Goal: Task Accomplishment & Management: Use online tool/utility

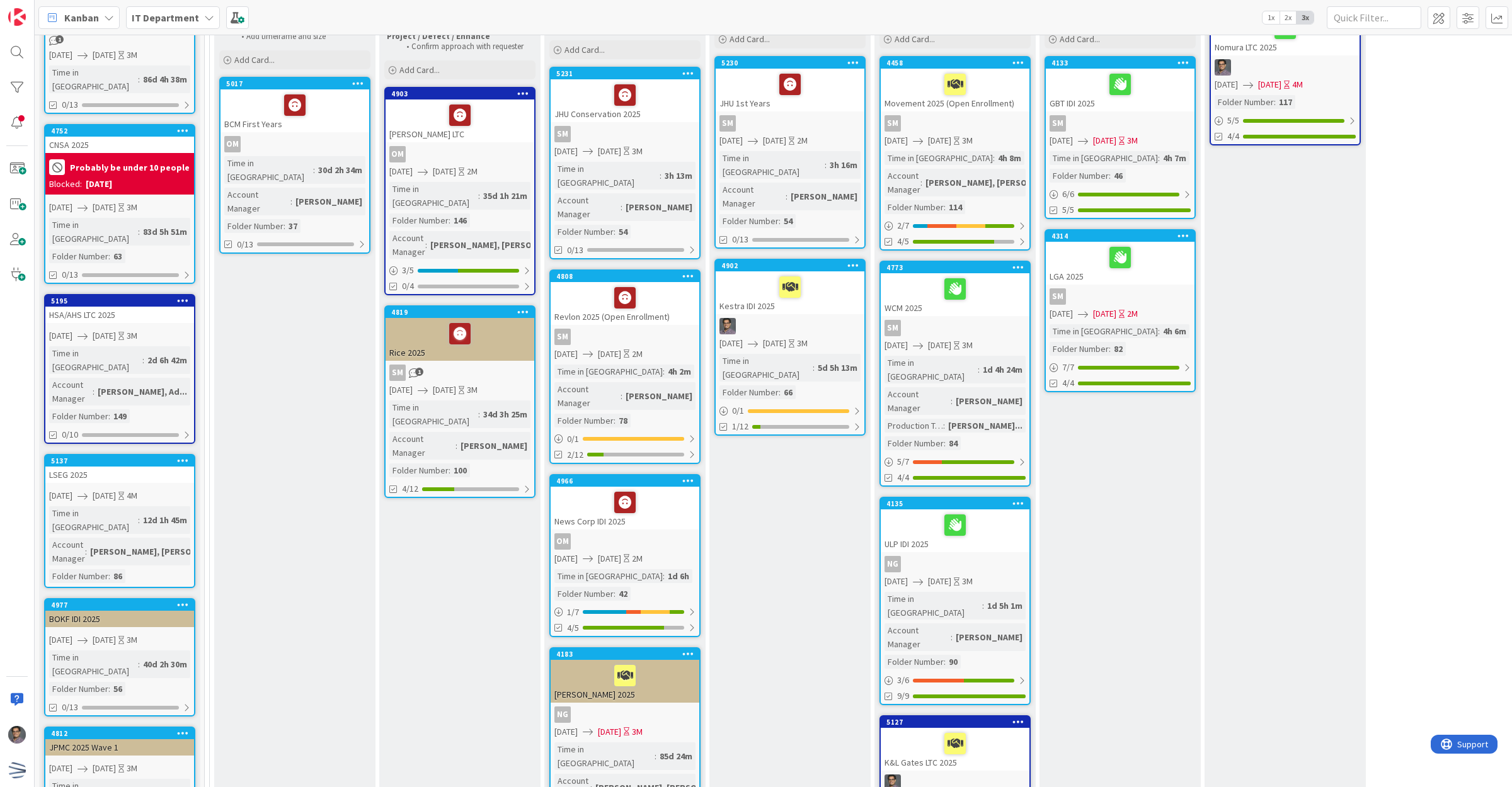
scroll to position [36, 0]
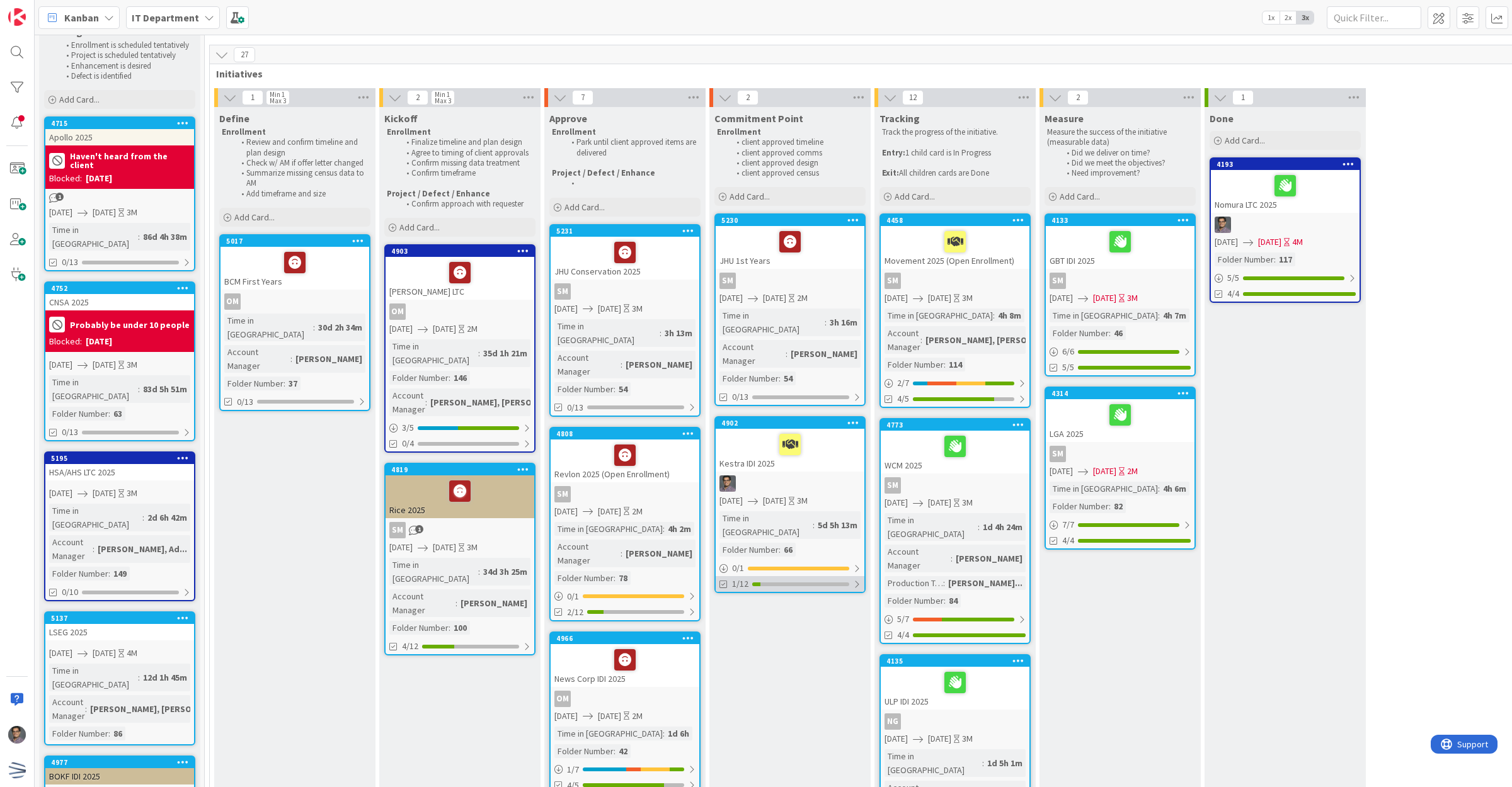
click at [830, 576] on div "1/12" at bounding box center [790, 584] width 149 height 16
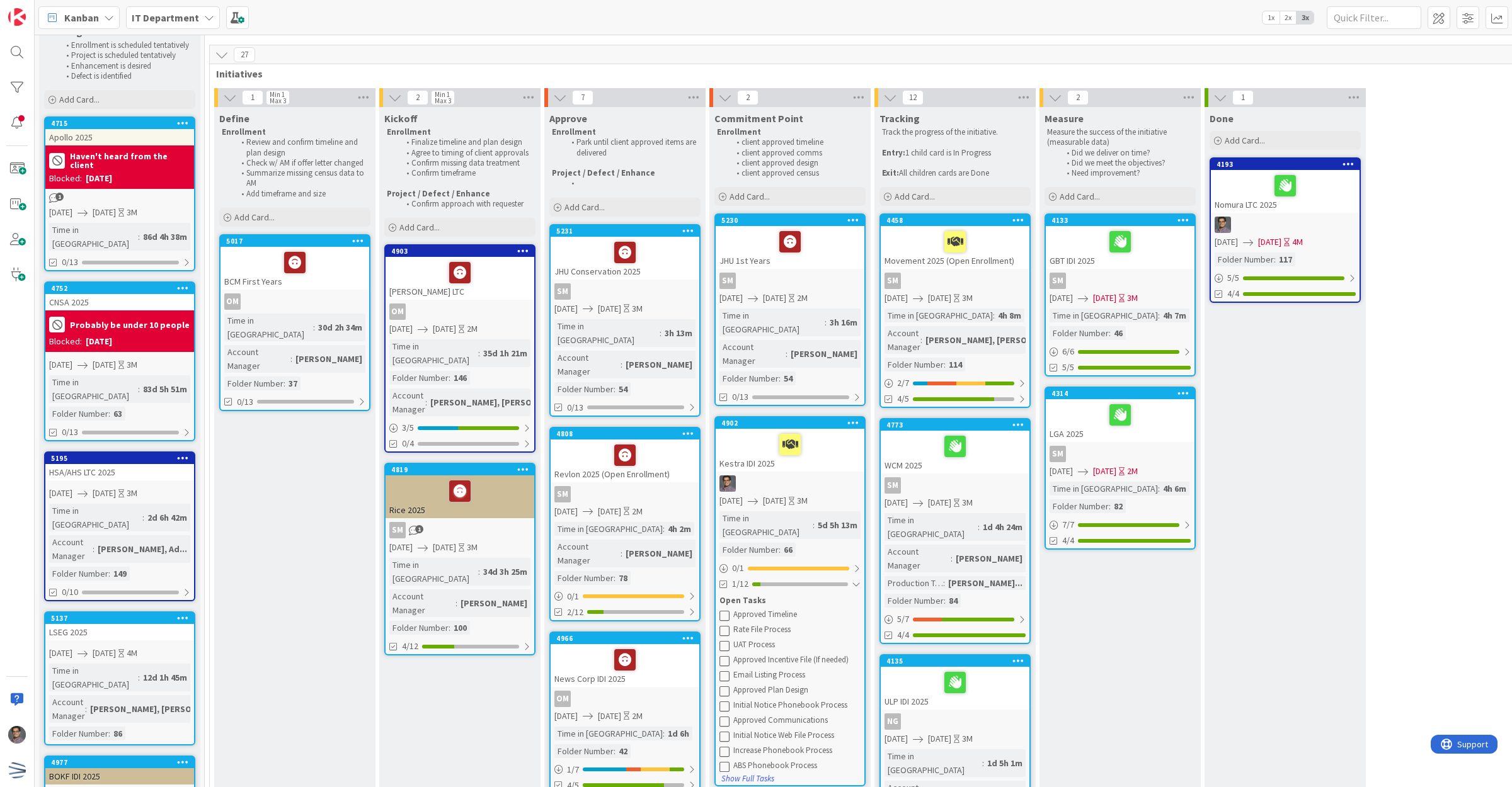
click at [847, 475] on div at bounding box center [790, 484] width 149 height 17
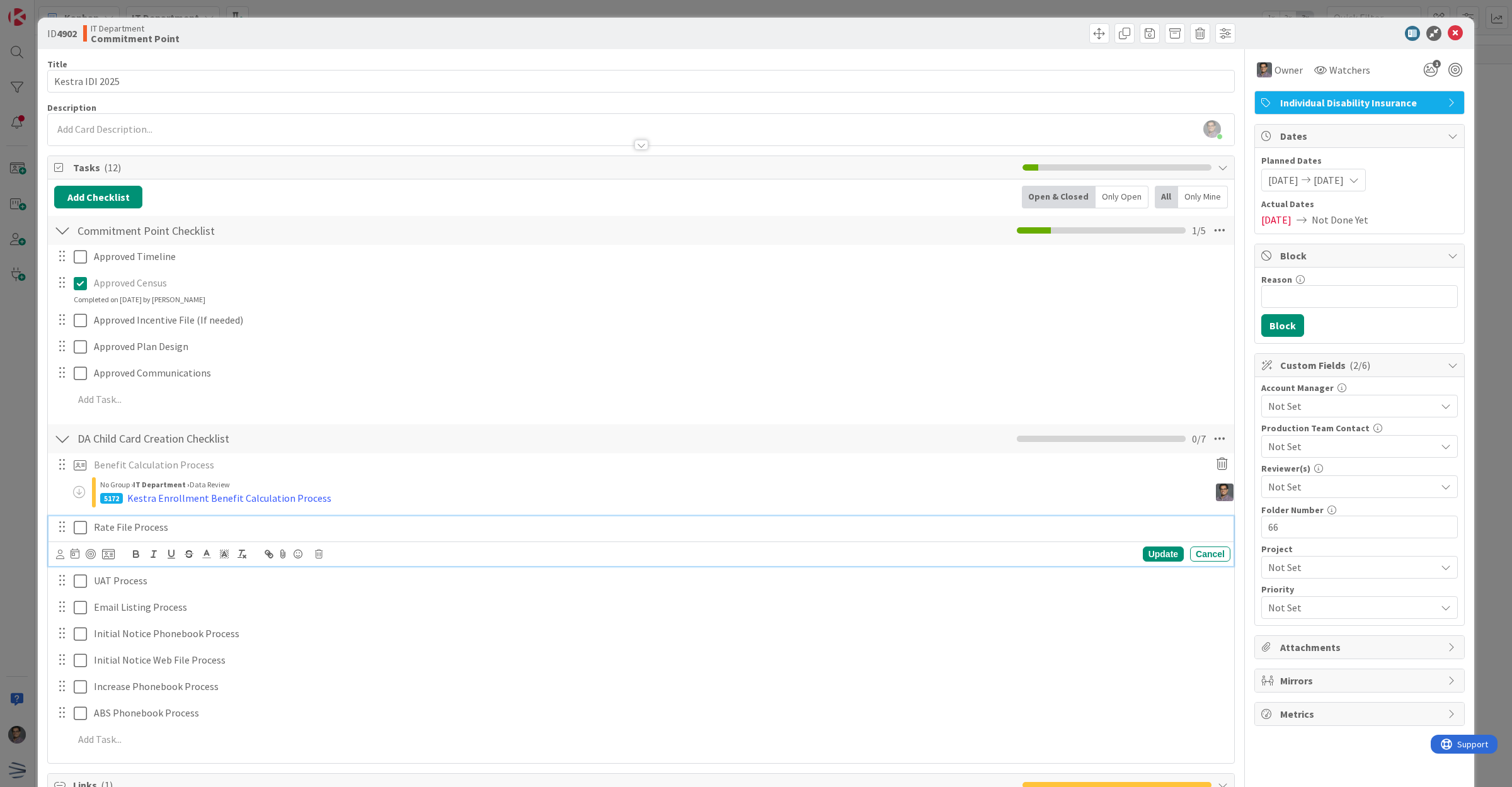
click at [130, 533] on p "Rate File Process" at bounding box center [659, 527] width 1131 height 15
click at [108, 555] on icon at bounding box center [108, 554] width 13 height 11
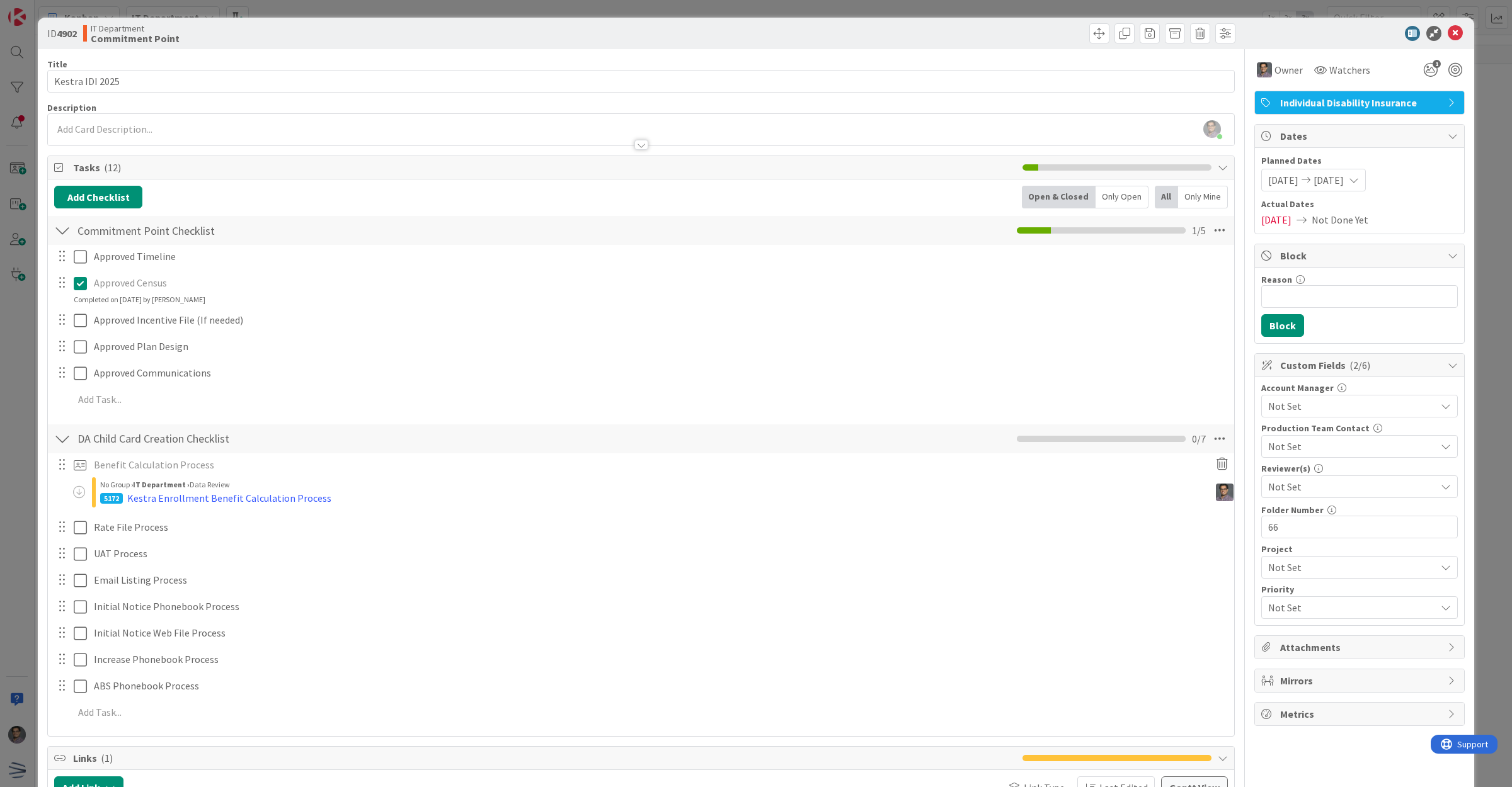
click at [0, 0] on span "Commitment Point" at bounding box center [0, 0] width 0 height 0
click at [0, 0] on span "IT Department" at bounding box center [0, 0] width 0 height 0
click at [0, 0] on span "Not Set" at bounding box center [0, 0] width 0 height 0
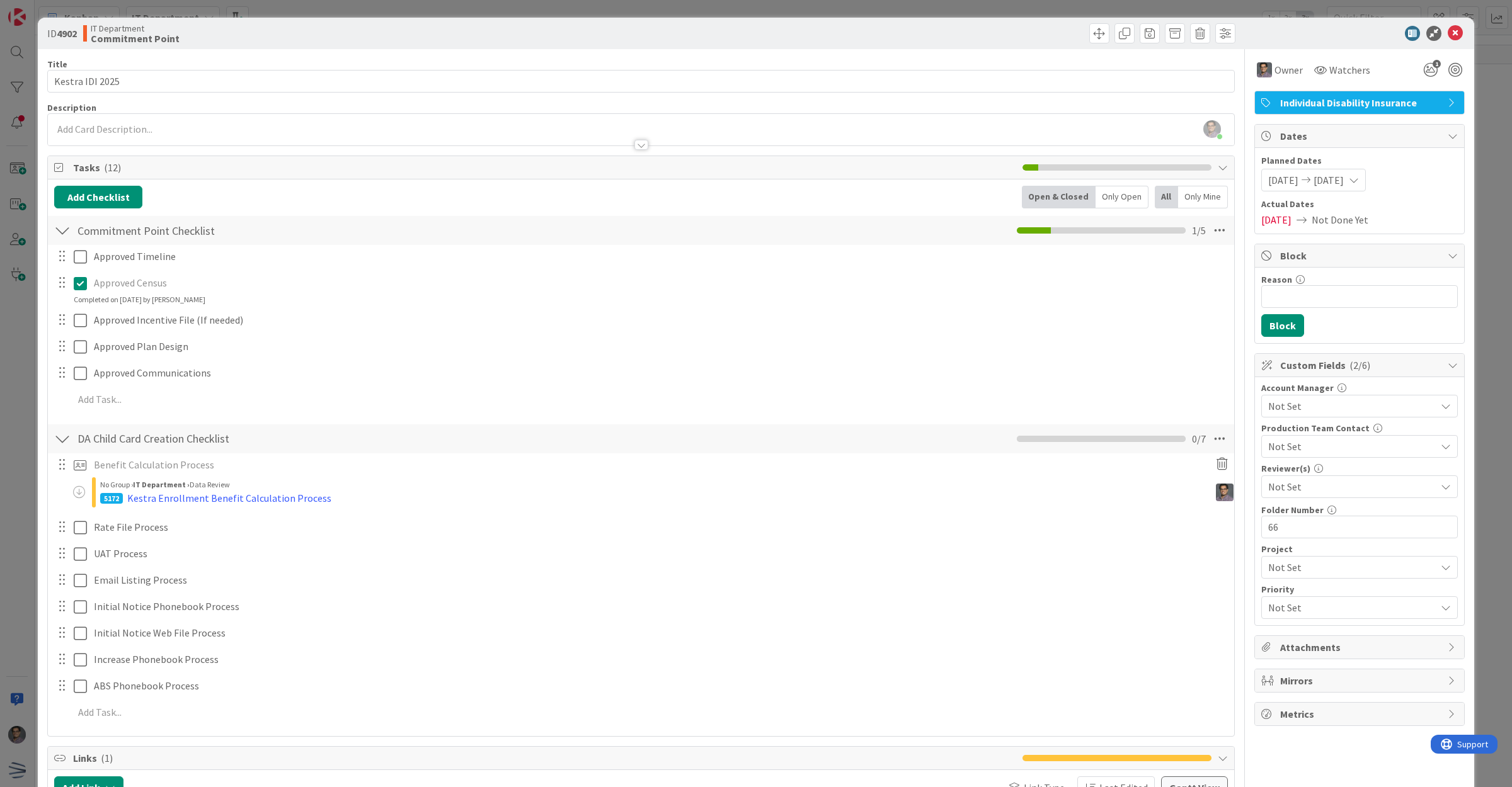
click at [0, 0] on span "Enrollment Rate File Process" at bounding box center [0, 0] width 0 height 0
type textarea "x"
type textarea "Enrollment Rate File Process"
click at [134, 529] on div "Rate File Process Convert Task to Card Board IT Department IT Department Produc…" at bounding box center [641, 527] width 1185 height 22
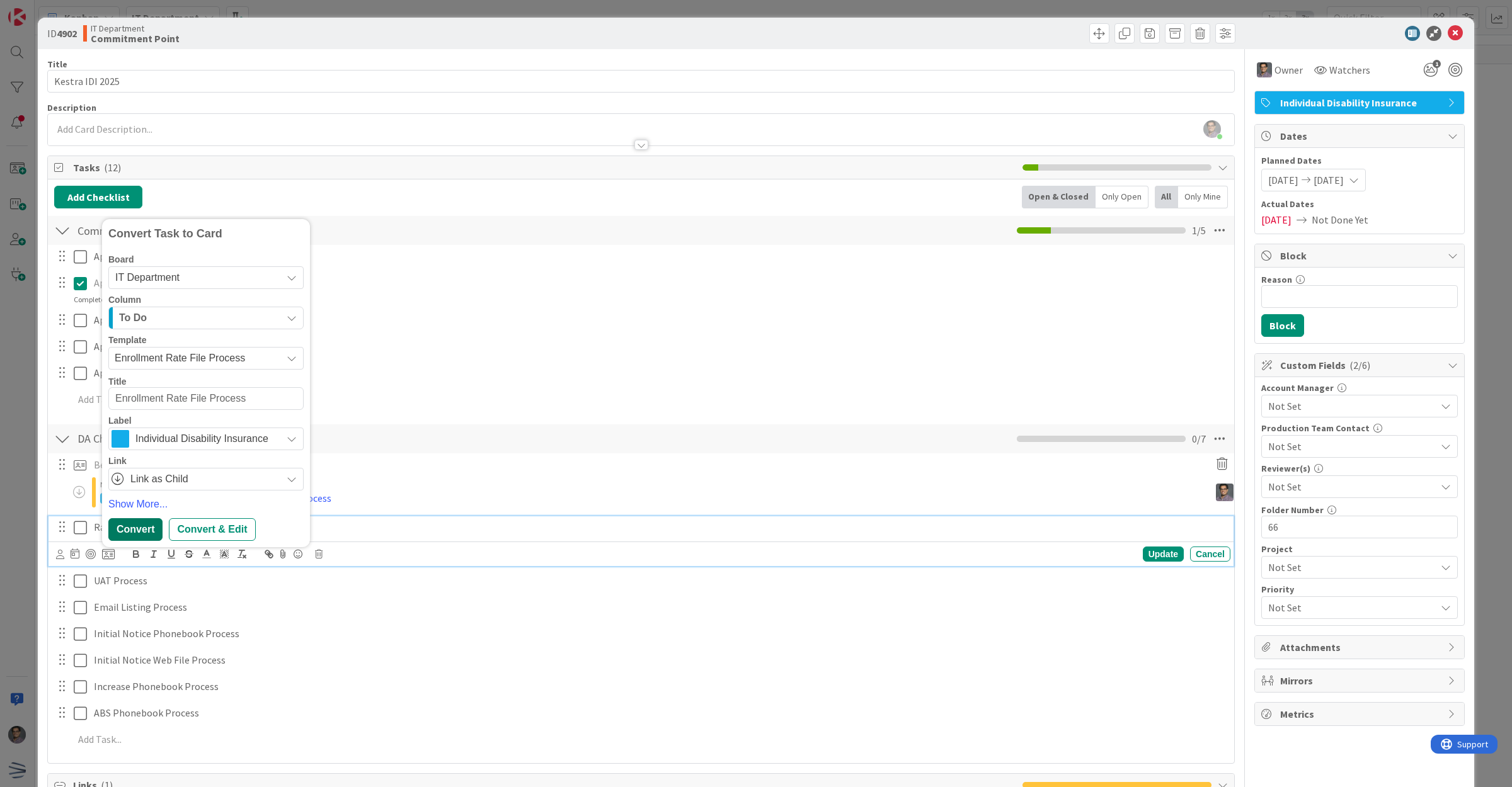
click at [134, 529] on div "Rate File Process Convert Task to Card Board IT Department IT Department Produc…" at bounding box center [641, 541] width 1185 height 50
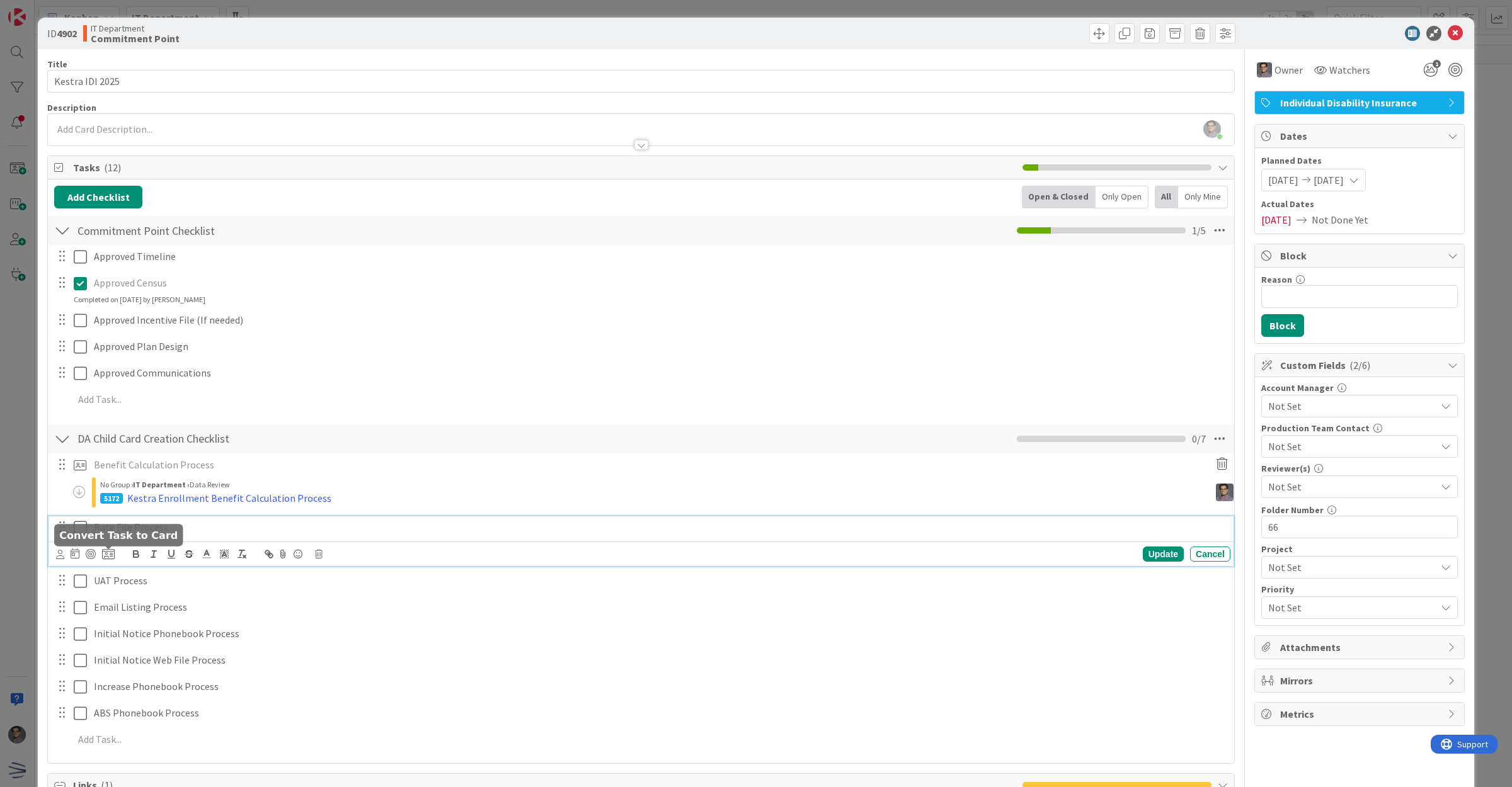
click at [111, 555] on icon at bounding box center [108, 554] width 13 height 11
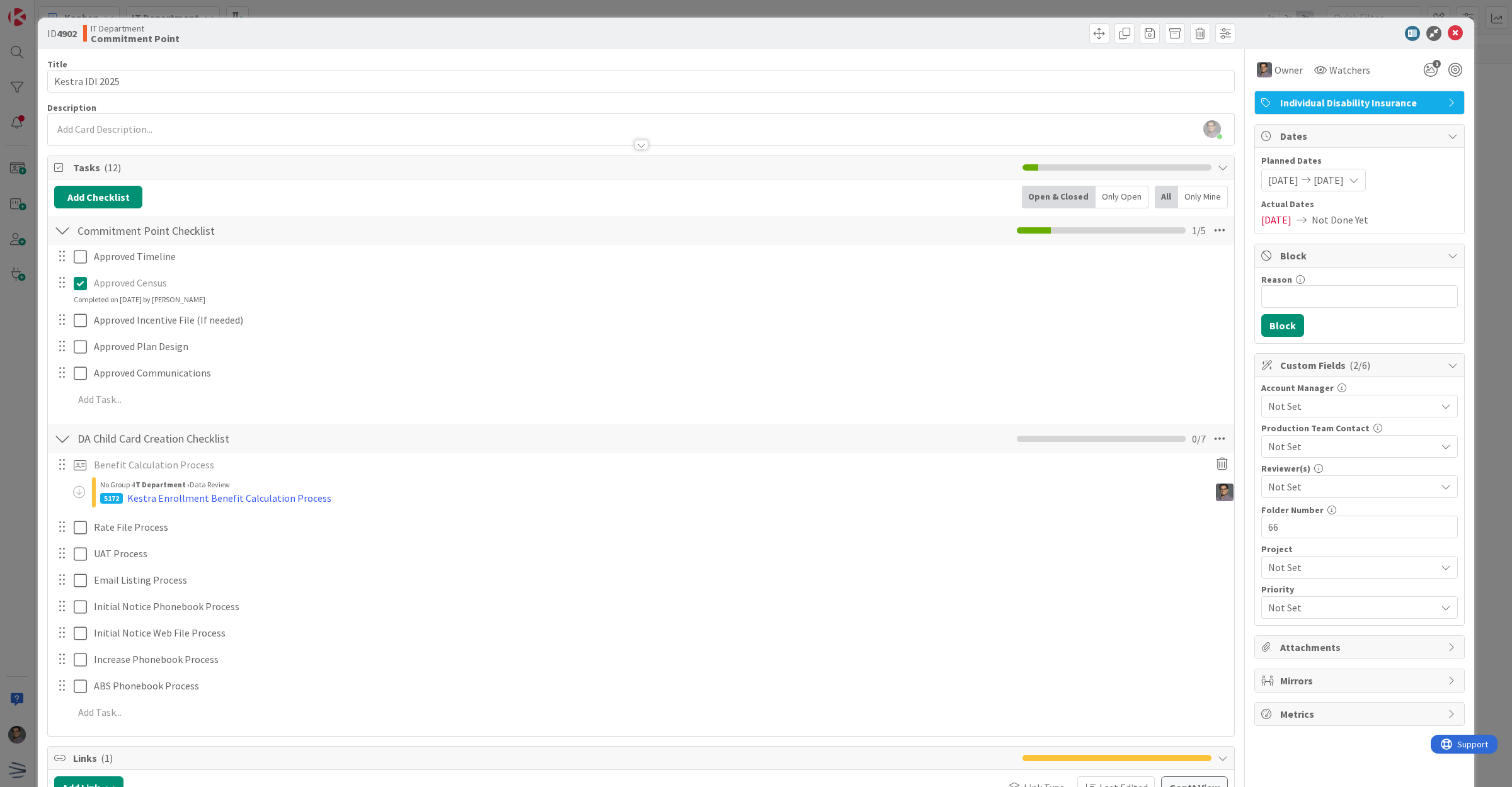
click at [0, 0] on span "Not Set" at bounding box center [0, 0] width 0 height 0
click at [0, 0] on span "Enrollment Rate File Process" at bounding box center [0, 0] width 0 height 0
type textarea "x"
type textarea "Enrollment Rate File Process"
click at [129, 526] on div "Rate File Process Convert Task to Card Board IT Department Column To Do Templat…" at bounding box center [641, 527] width 1185 height 22
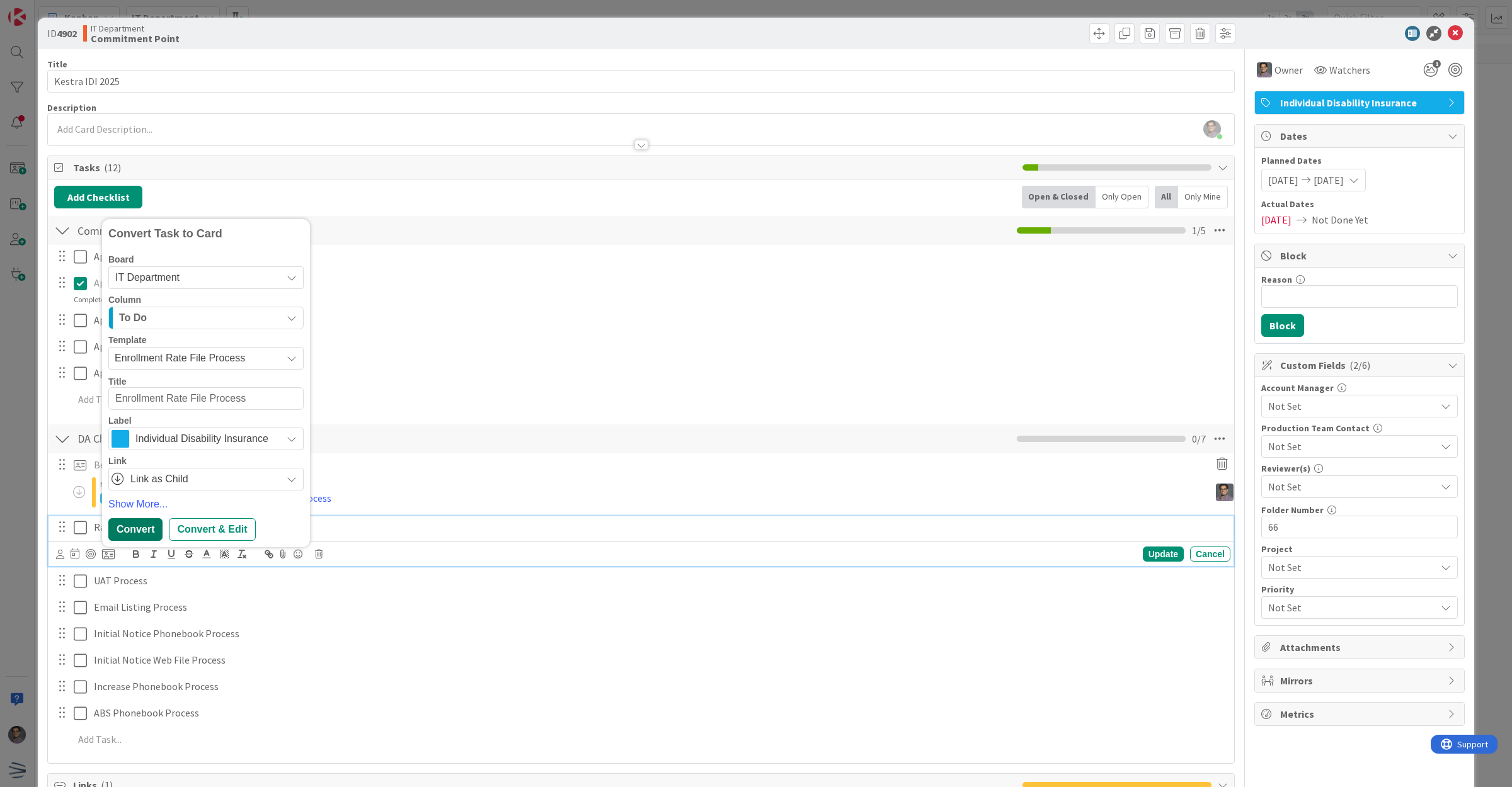
click at [129, 526] on div "Rate File Process Convert Task to Card Board IT Department Column To Do Templat…" at bounding box center [641, 541] width 1185 height 50
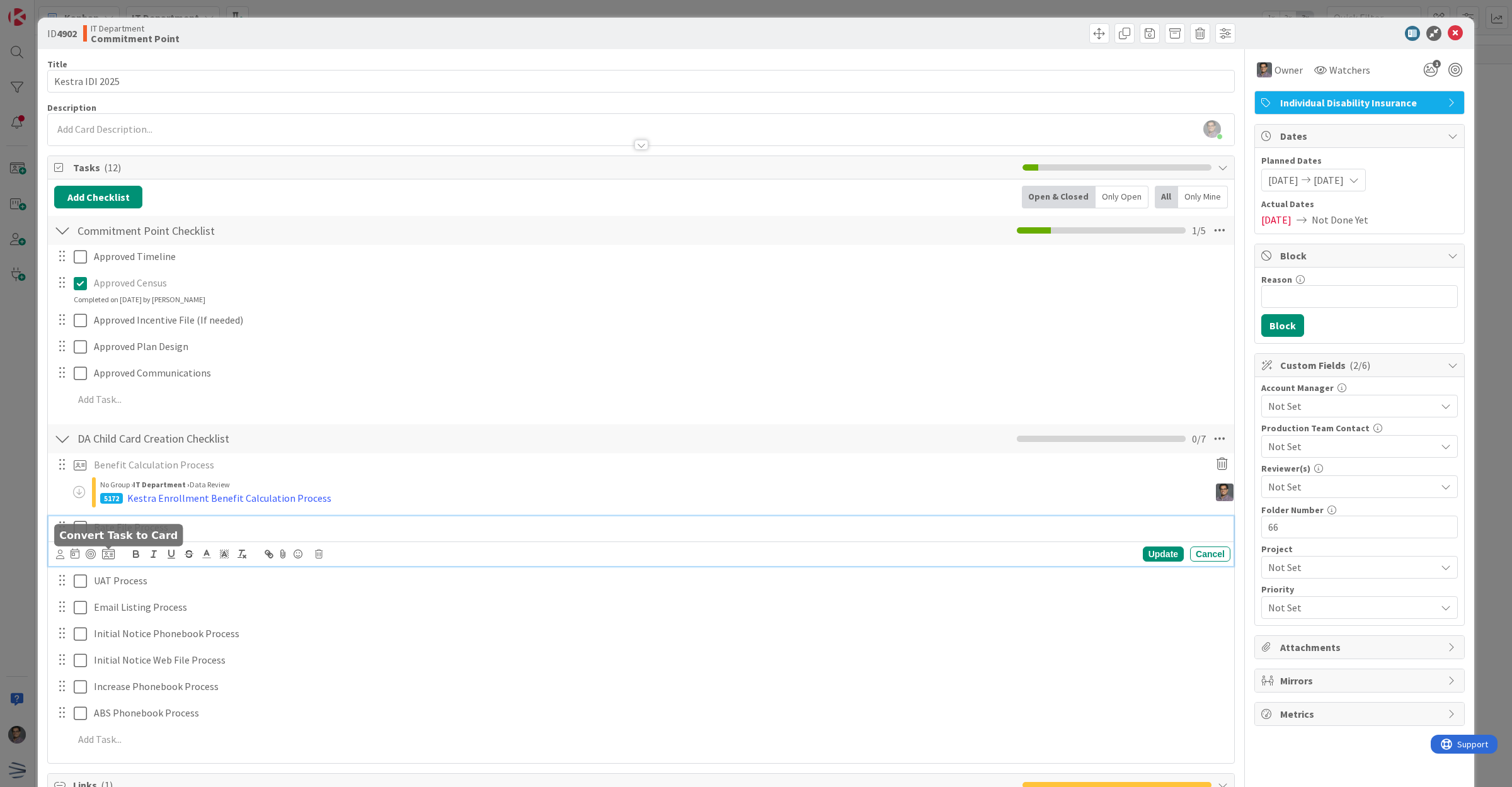
click at [111, 559] on icon at bounding box center [108, 554] width 13 height 11
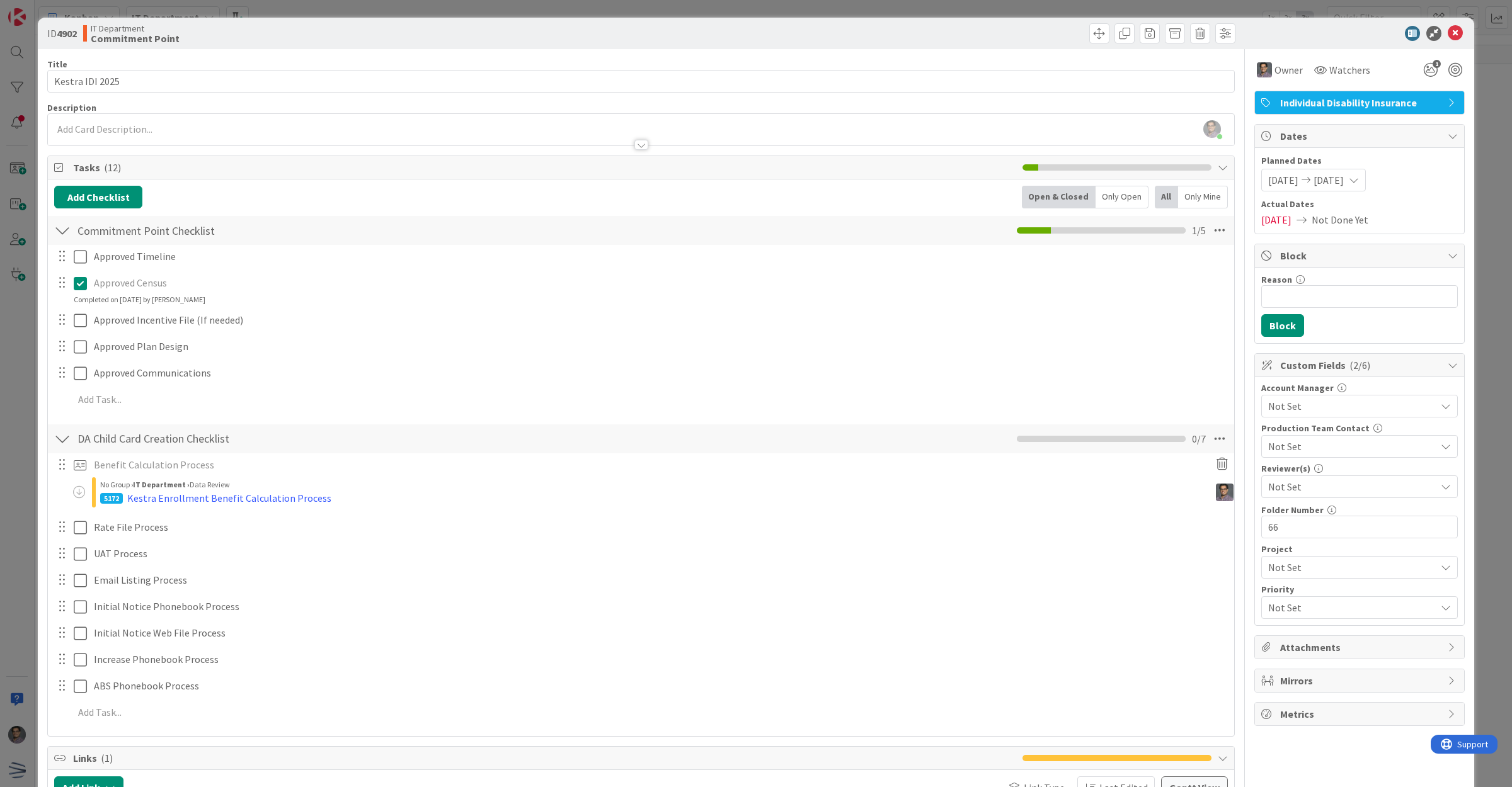
click at [0, 0] on span "Not Set" at bounding box center [0, 0] width 0 height 0
click at [0, 0] on span "Enrollment Rate File Process" at bounding box center [0, 0] width 0 height 0
type textarea "x"
type textarea "Enrollment Rate File Process"
click at [132, 529] on div "Rate File Process Convert Task to Card Board IT Department Column To Do Templat…" at bounding box center [641, 527] width 1185 height 22
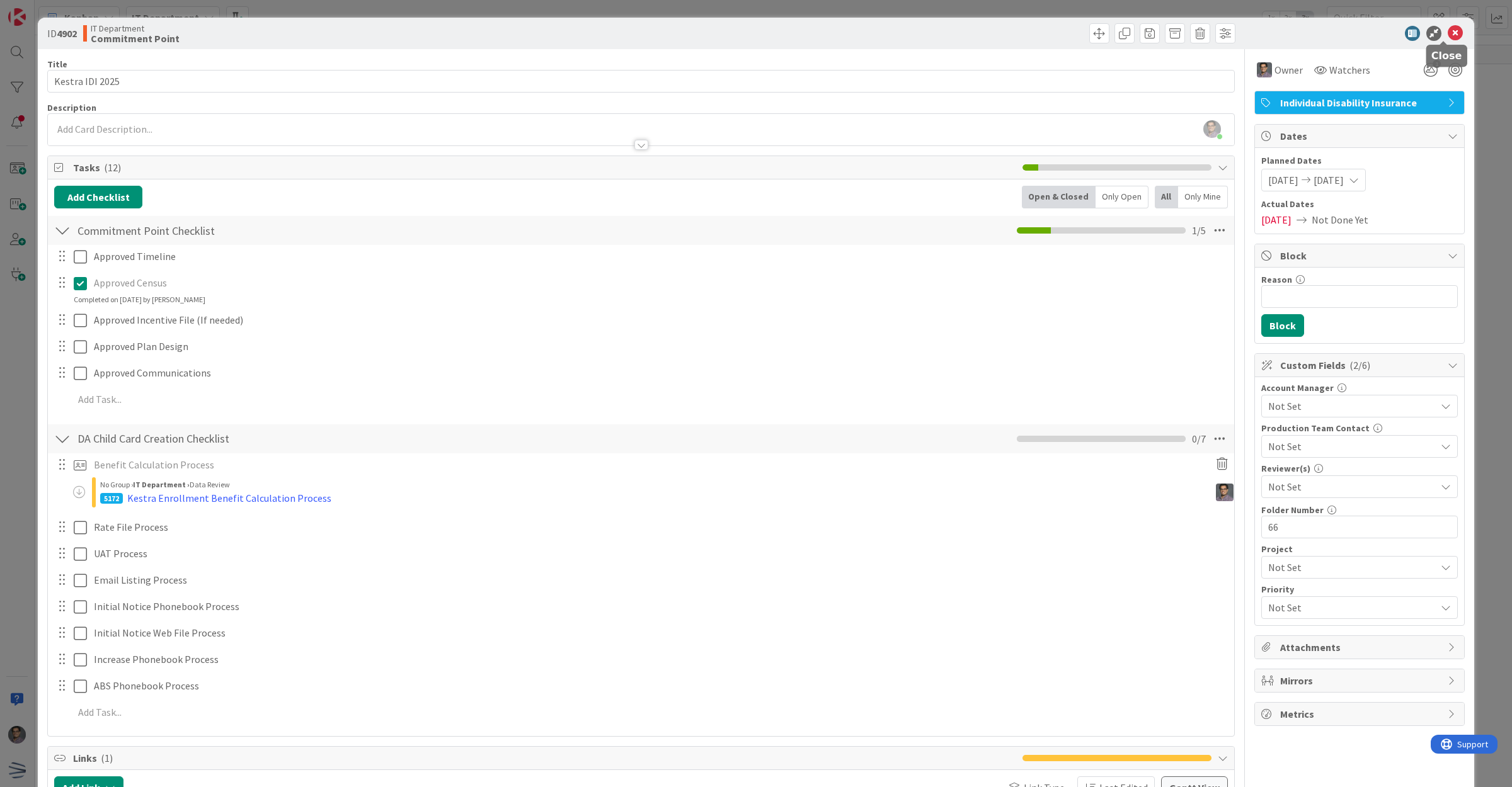
click at [1448, 27] on icon at bounding box center [1455, 34] width 15 height 15
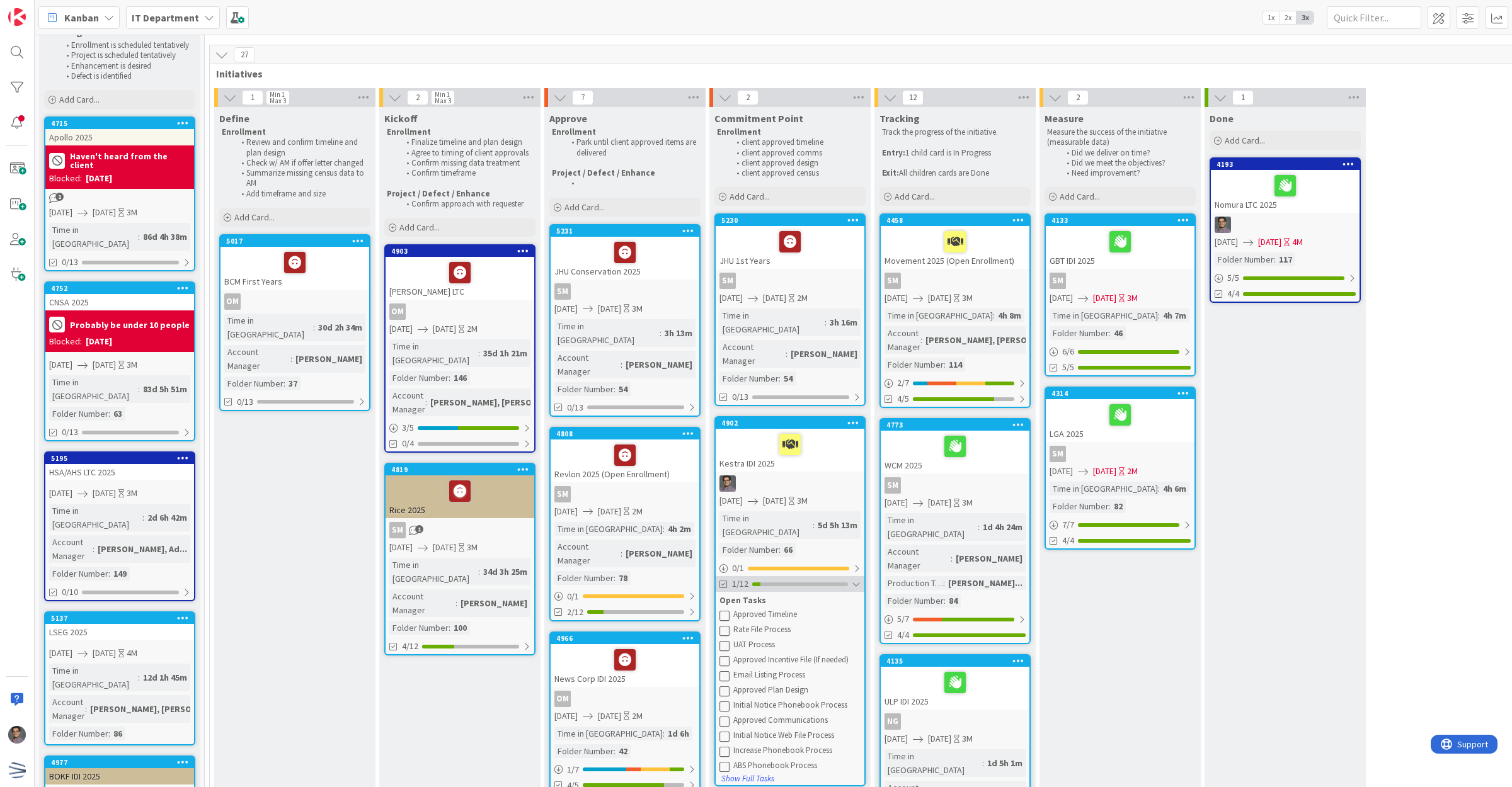
click at [861, 576] on div "1/12" at bounding box center [790, 584] width 149 height 16
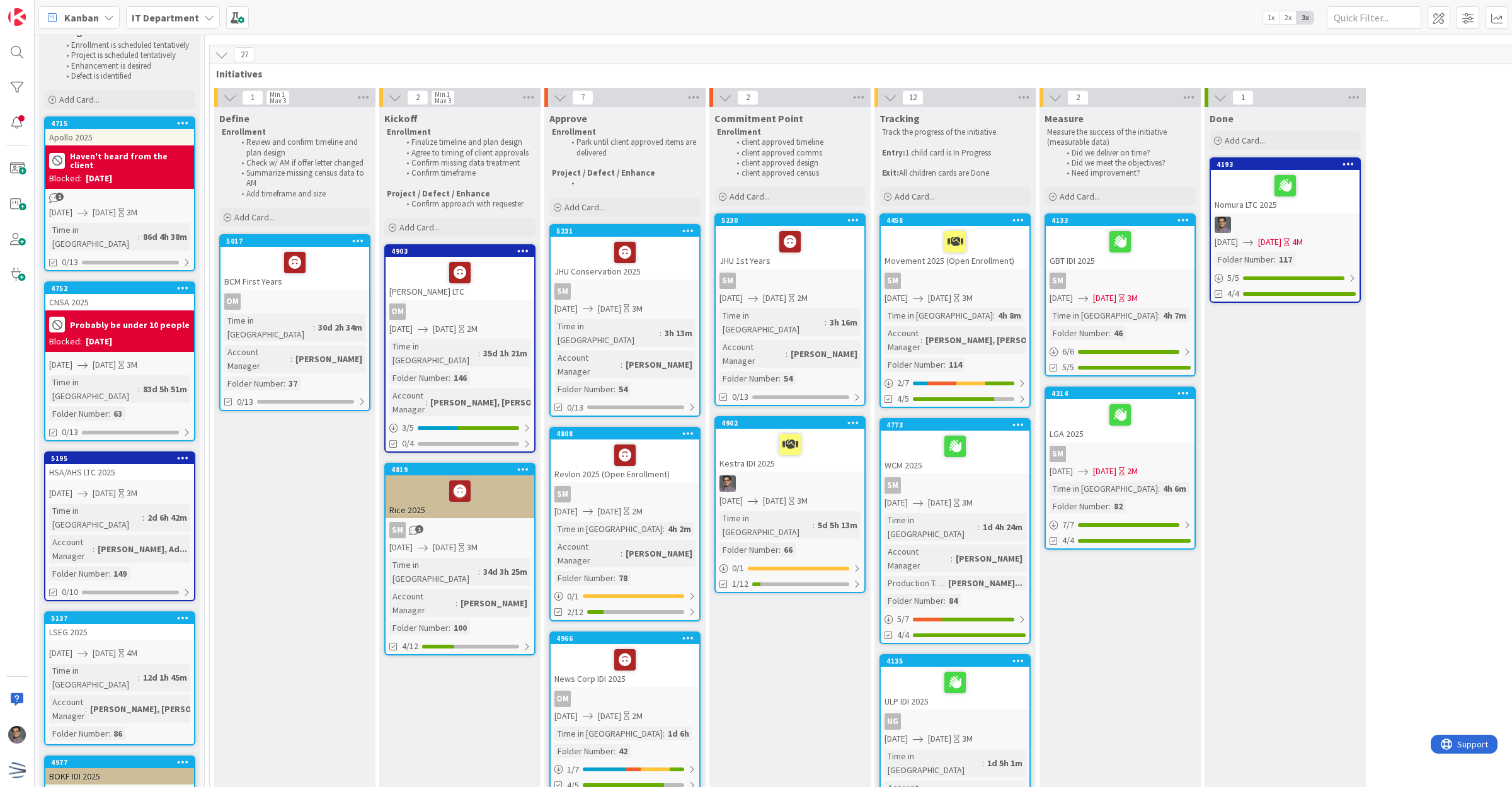
click at [835, 431] on div at bounding box center [790, 445] width 141 height 27
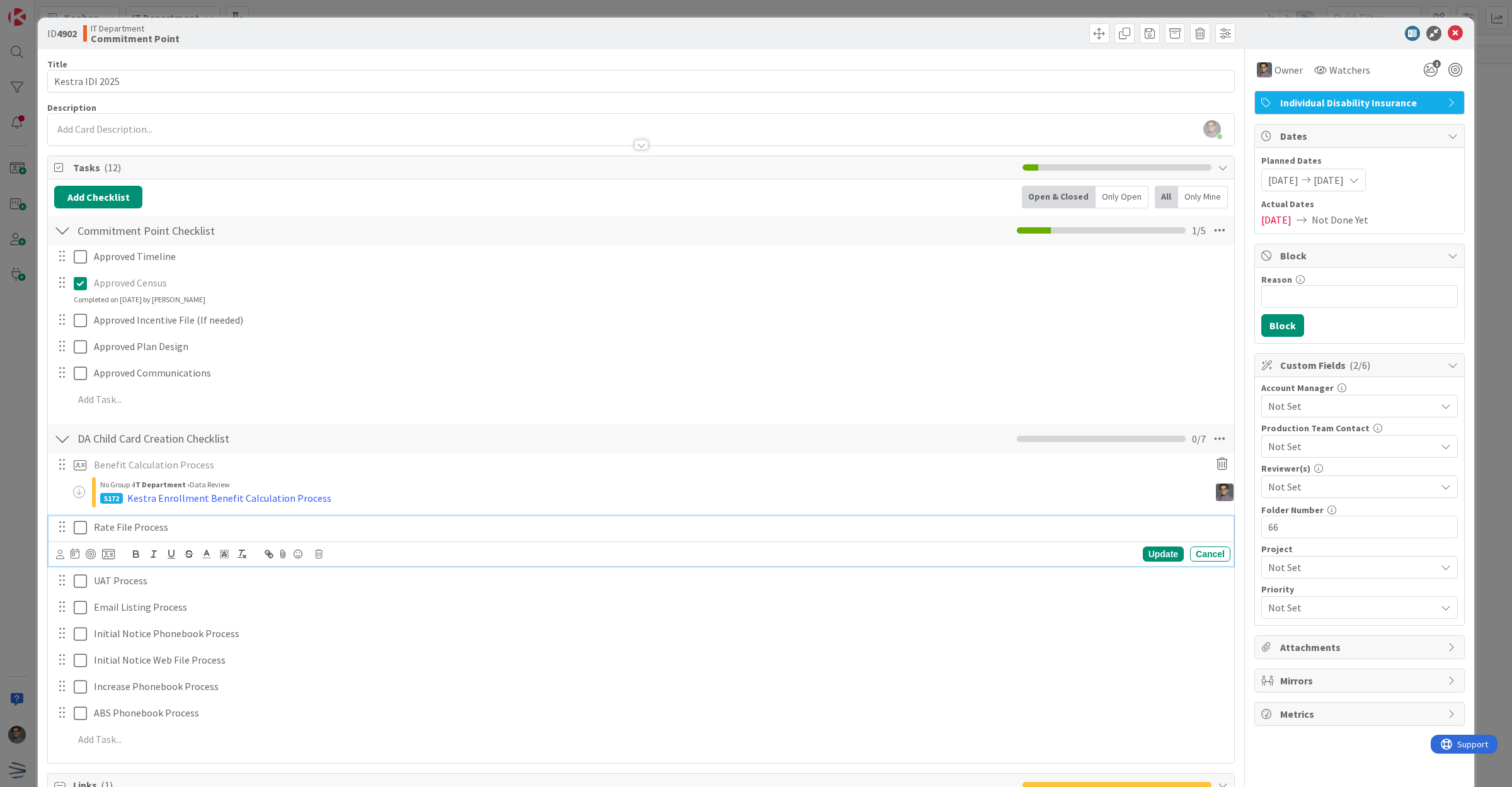
click at [118, 532] on p "Rate File Process" at bounding box center [659, 527] width 1131 height 15
click at [107, 554] on icon at bounding box center [108, 554] width 13 height 11
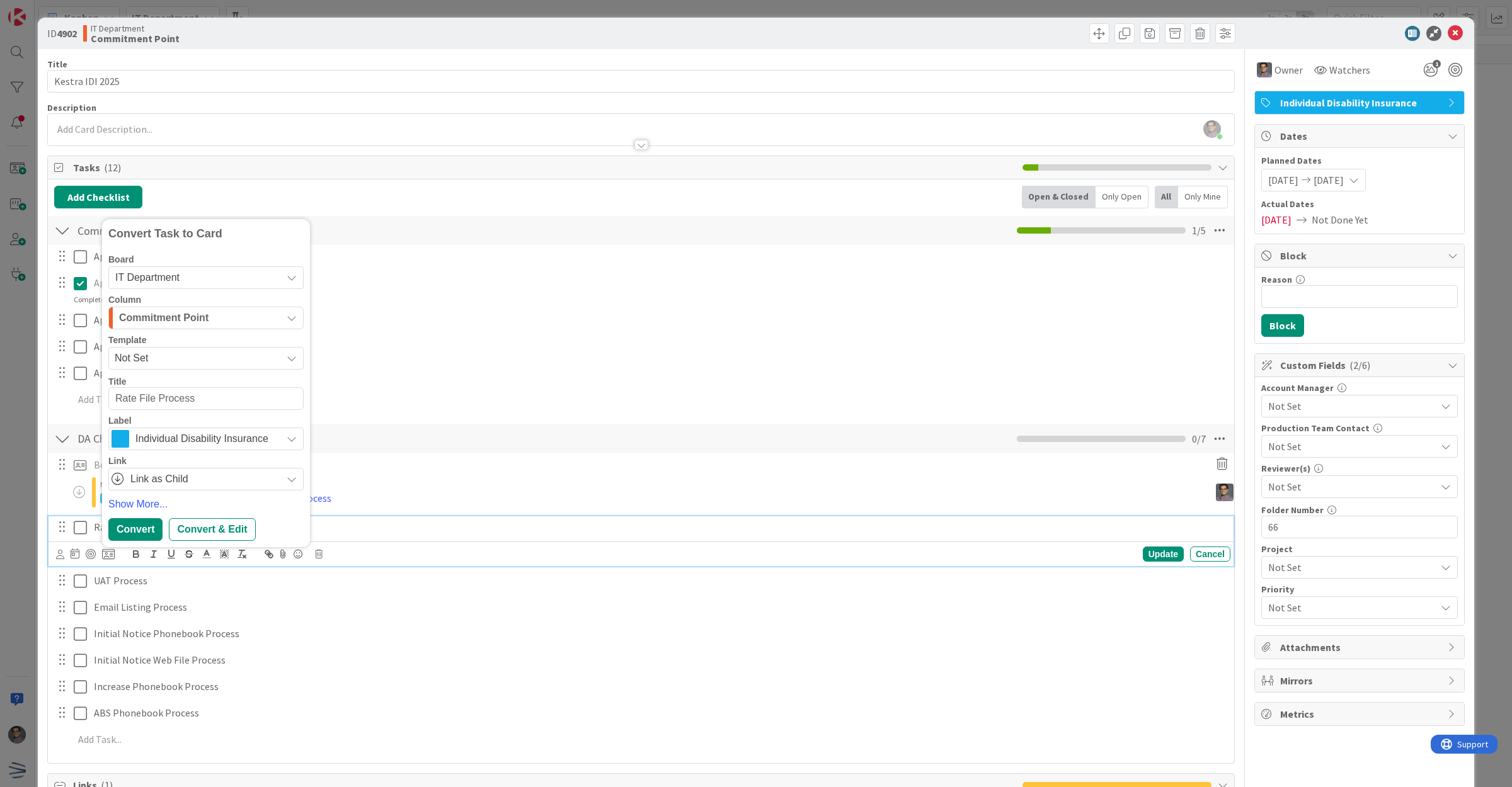
click at [147, 361] on span "Not Set" at bounding box center [193, 358] width 157 height 17
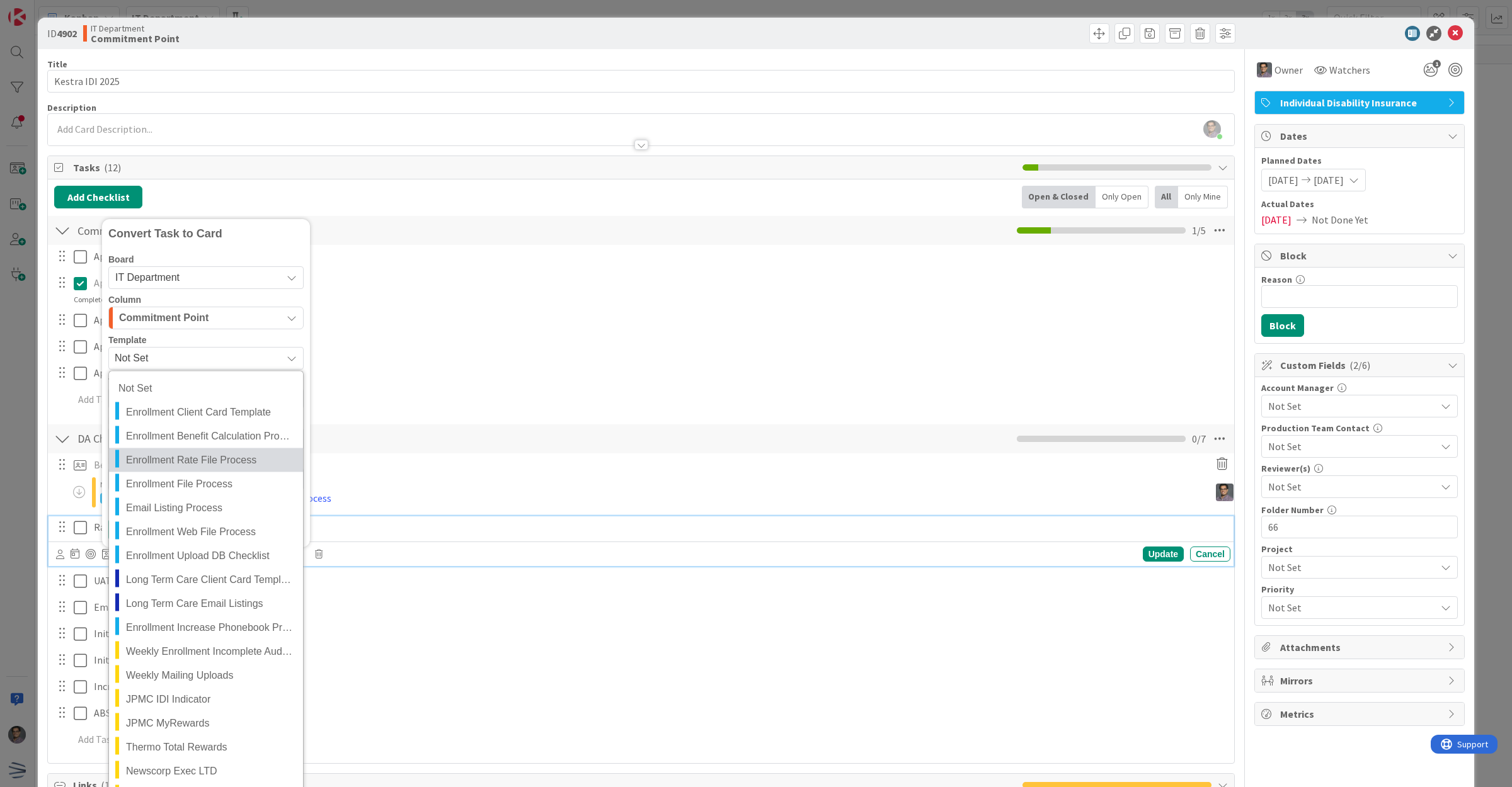
click at [176, 462] on span "Enrollment Rate File Process" at bounding box center [209, 460] width 167 height 17
type textarea "x"
type textarea "Enrollment Rate File Process"
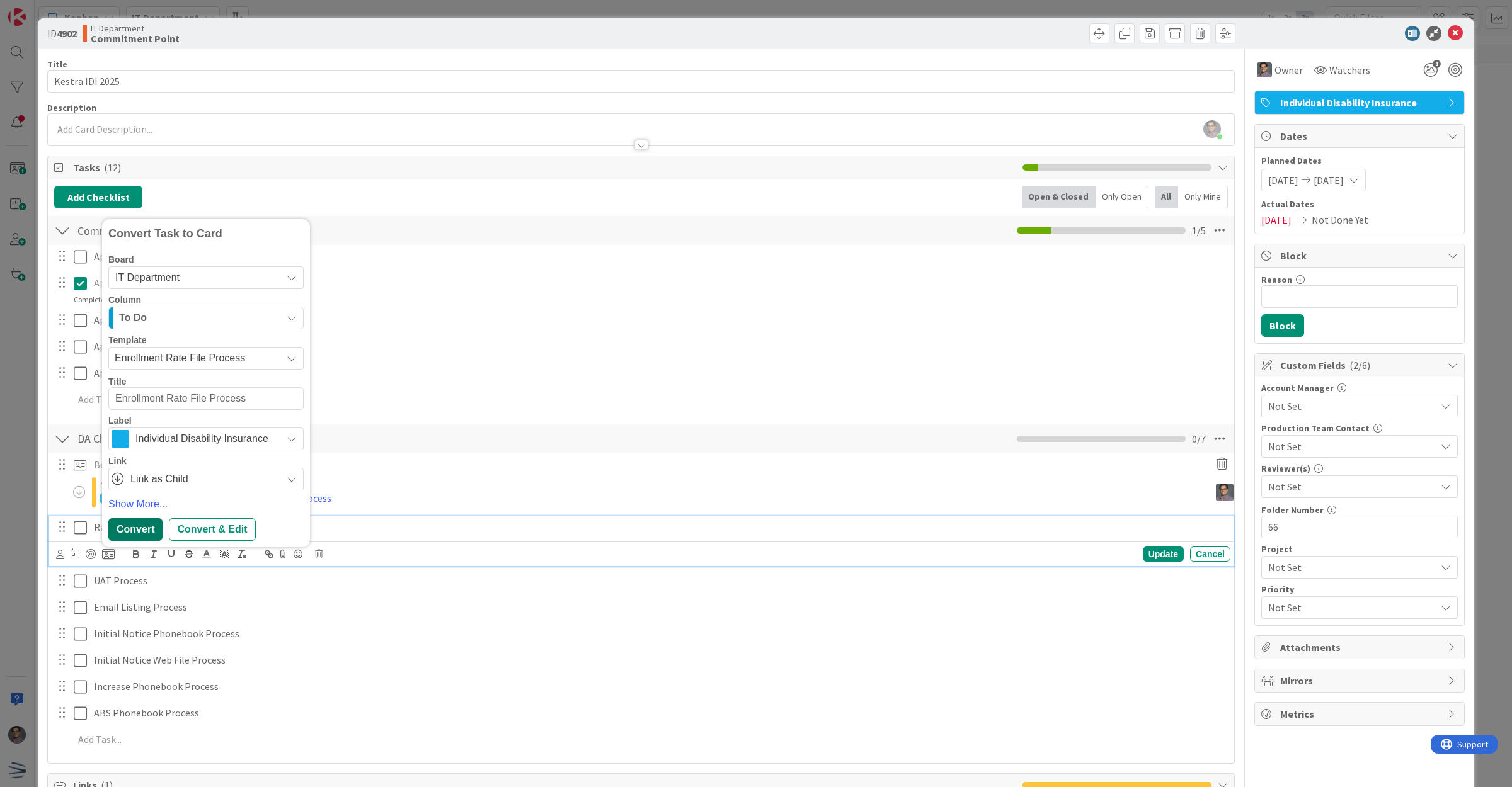
click at [142, 524] on div "Convert" at bounding box center [135, 530] width 54 height 23
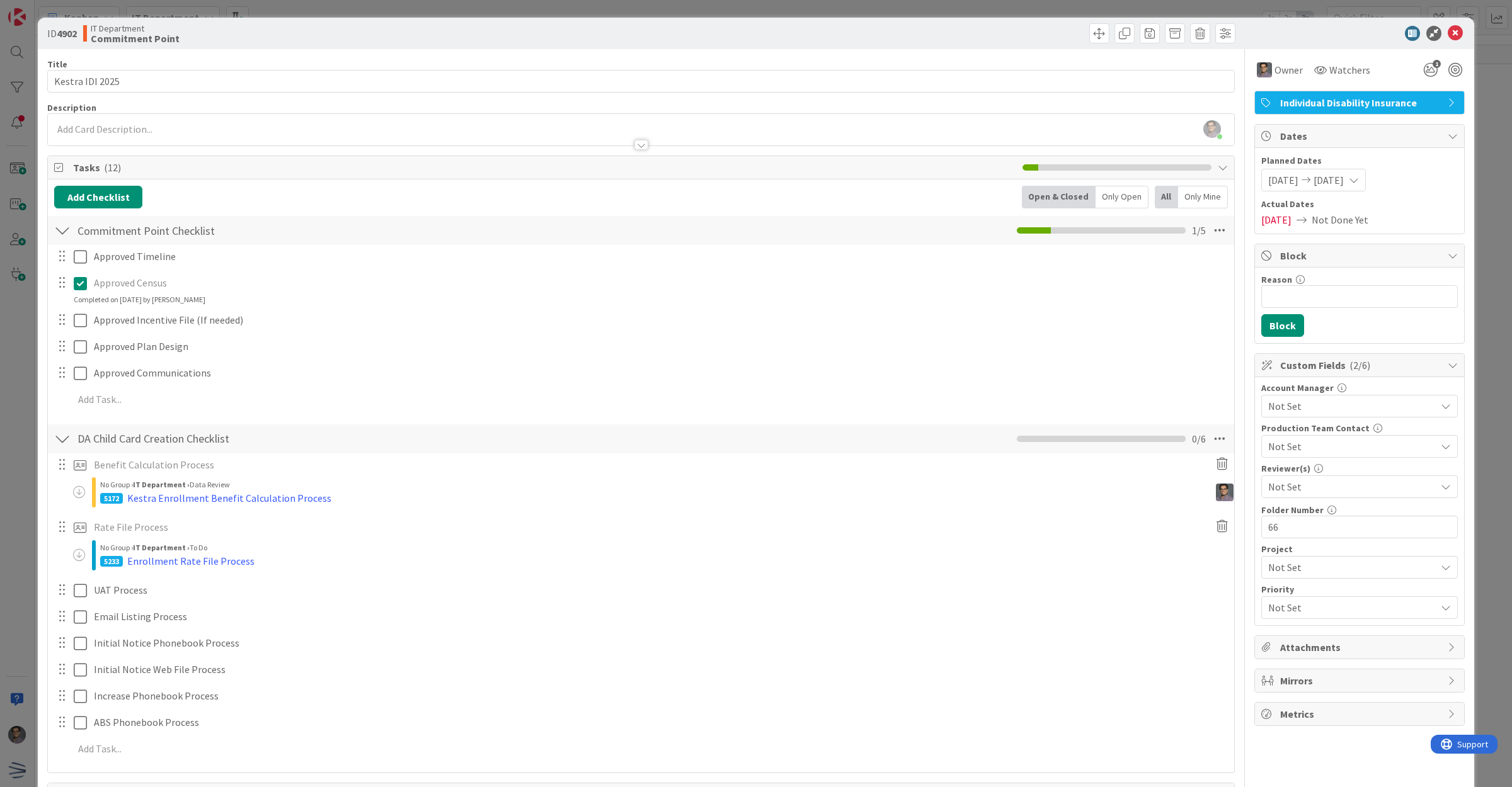
type textarea "x"
click at [1448, 27] on icon at bounding box center [1455, 34] width 15 height 15
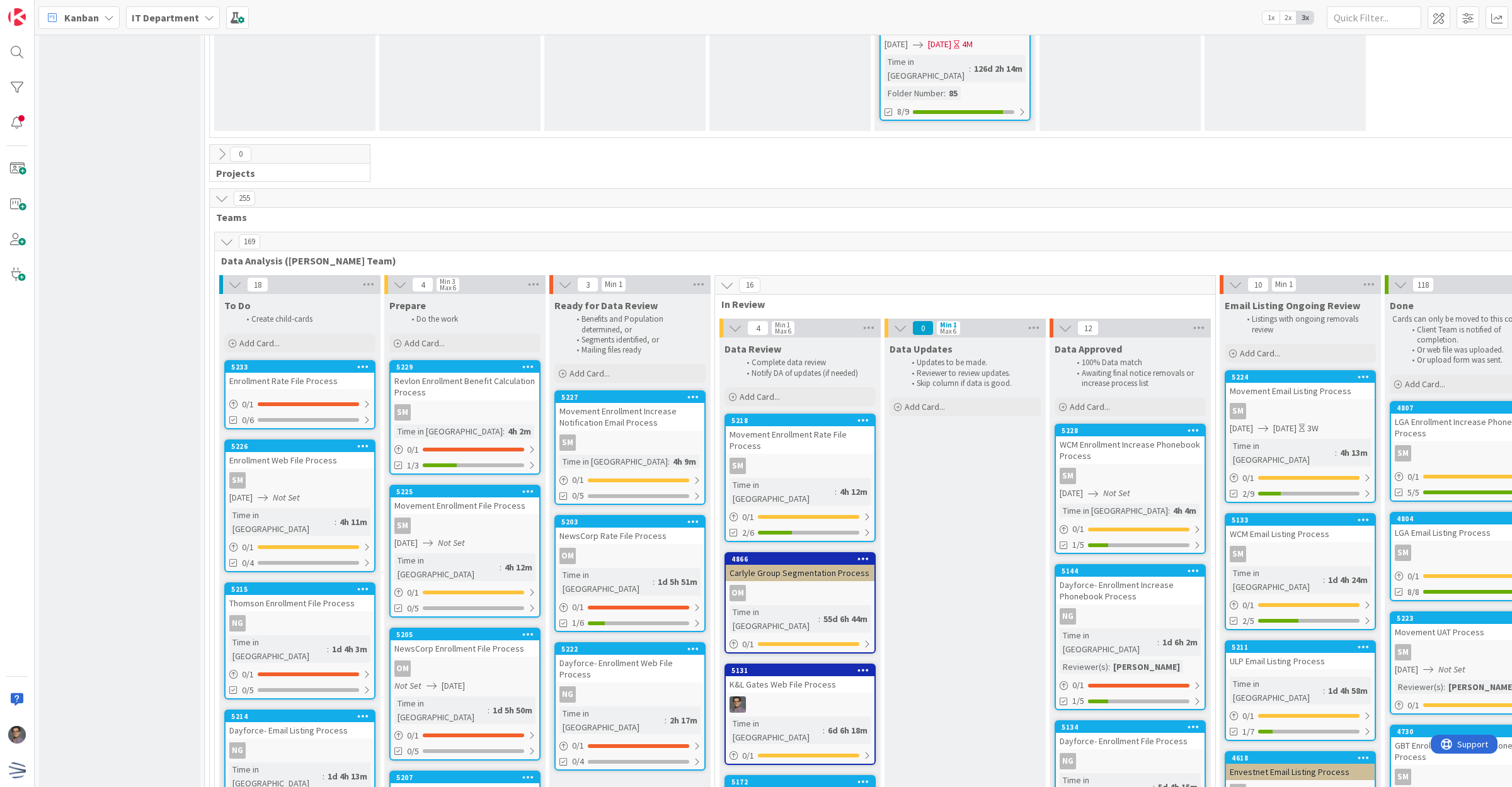
scroll to position [2417, 0]
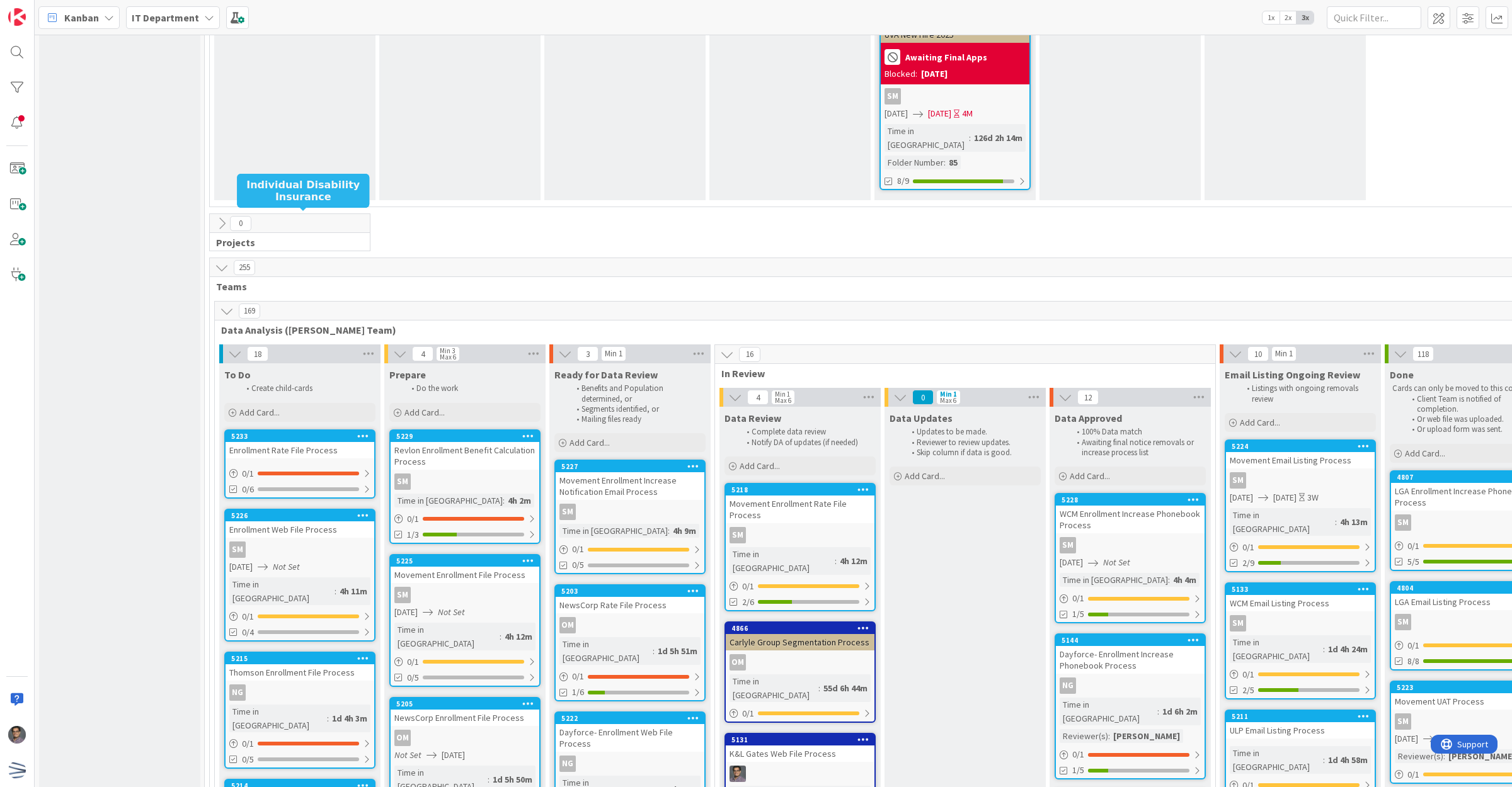
click at [290, 442] on div "Enrollment Rate File Process" at bounding box center [300, 450] width 149 height 17
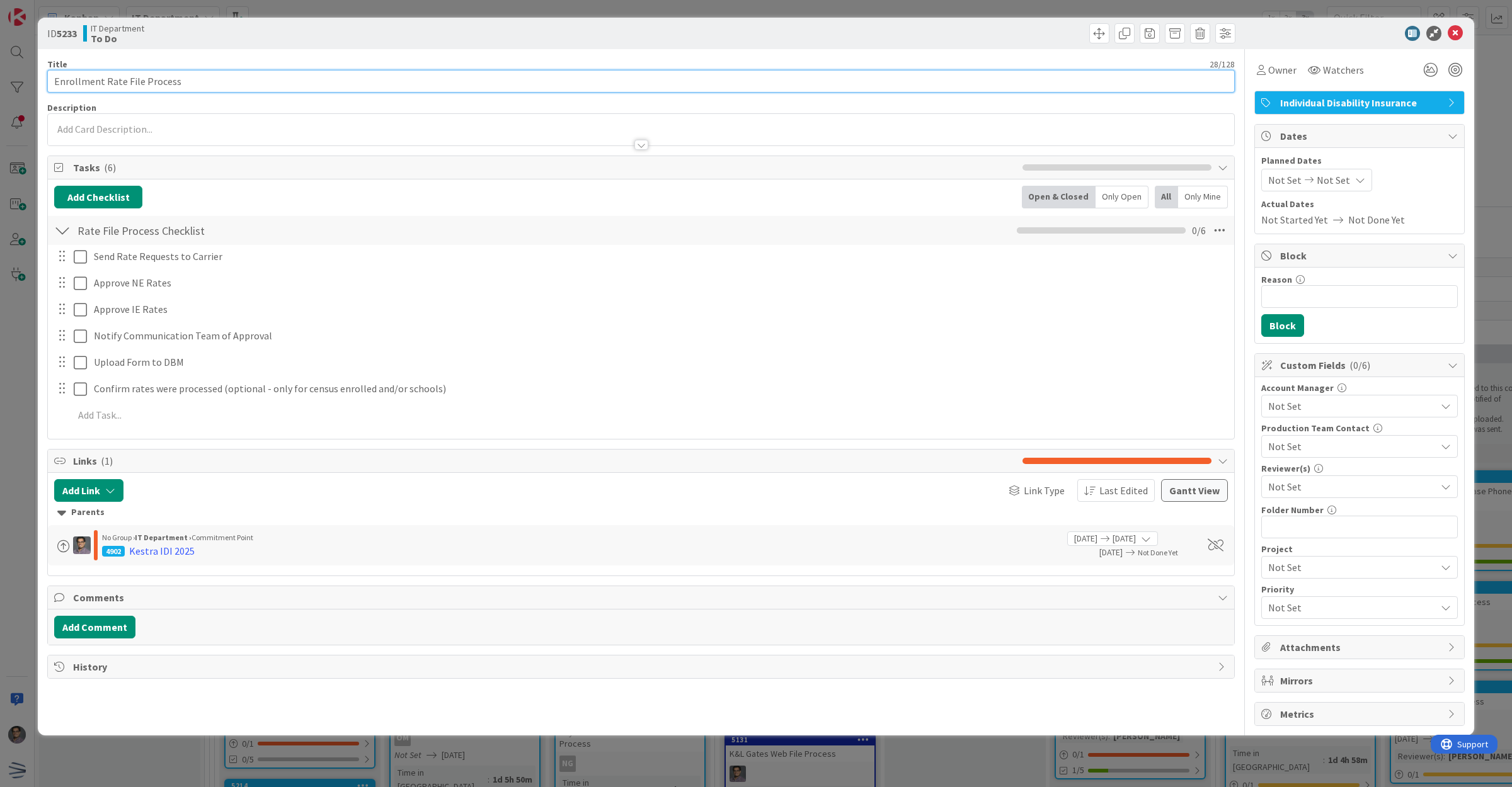
click at [57, 80] on input "Enrollment Rate File Process" at bounding box center [641, 81] width 1187 height 23
type input "Kestra Rate File Process"
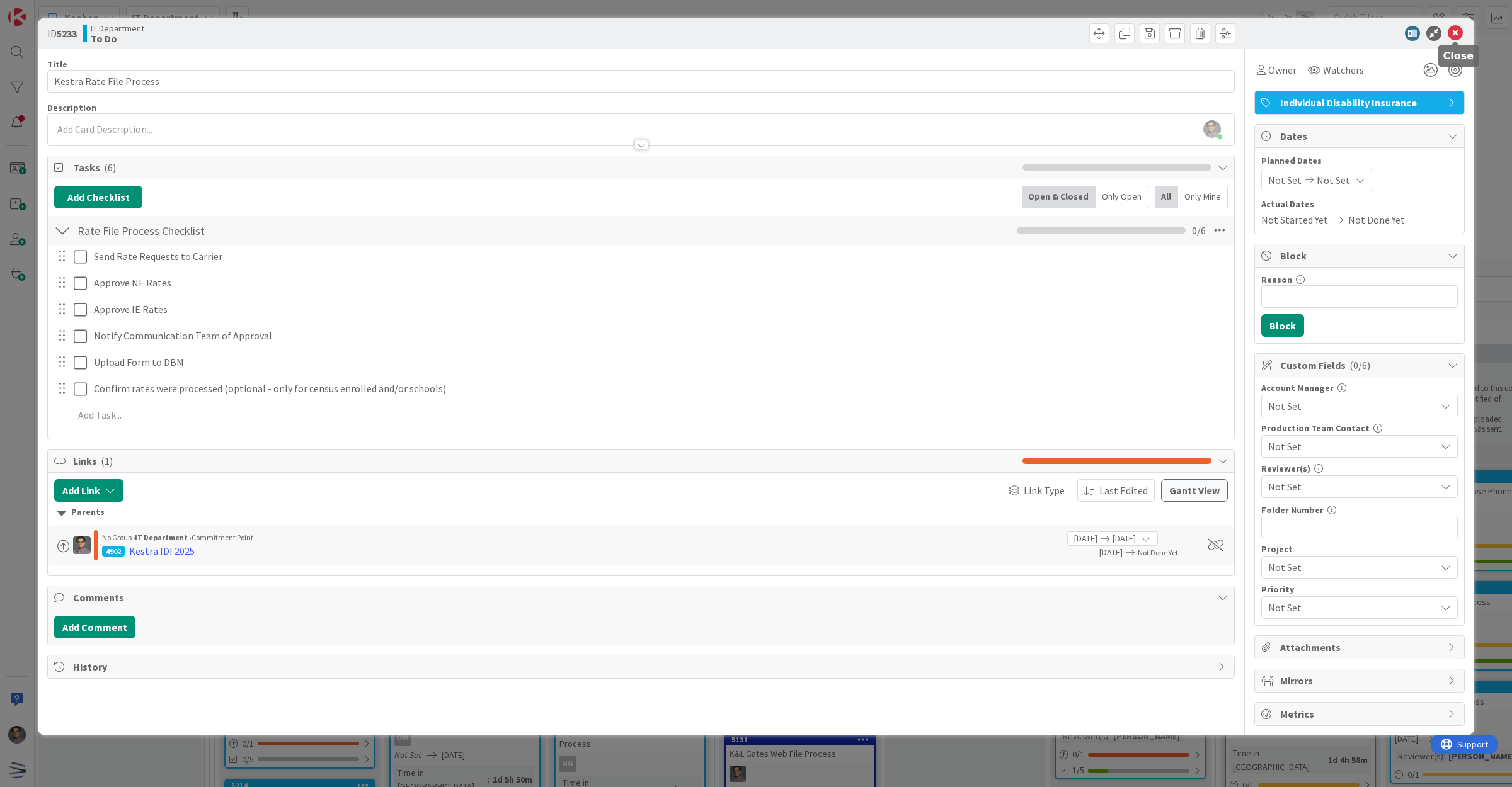
click at [1455, 29] on icon at bounding box center [1455, 34] width 15 height 15
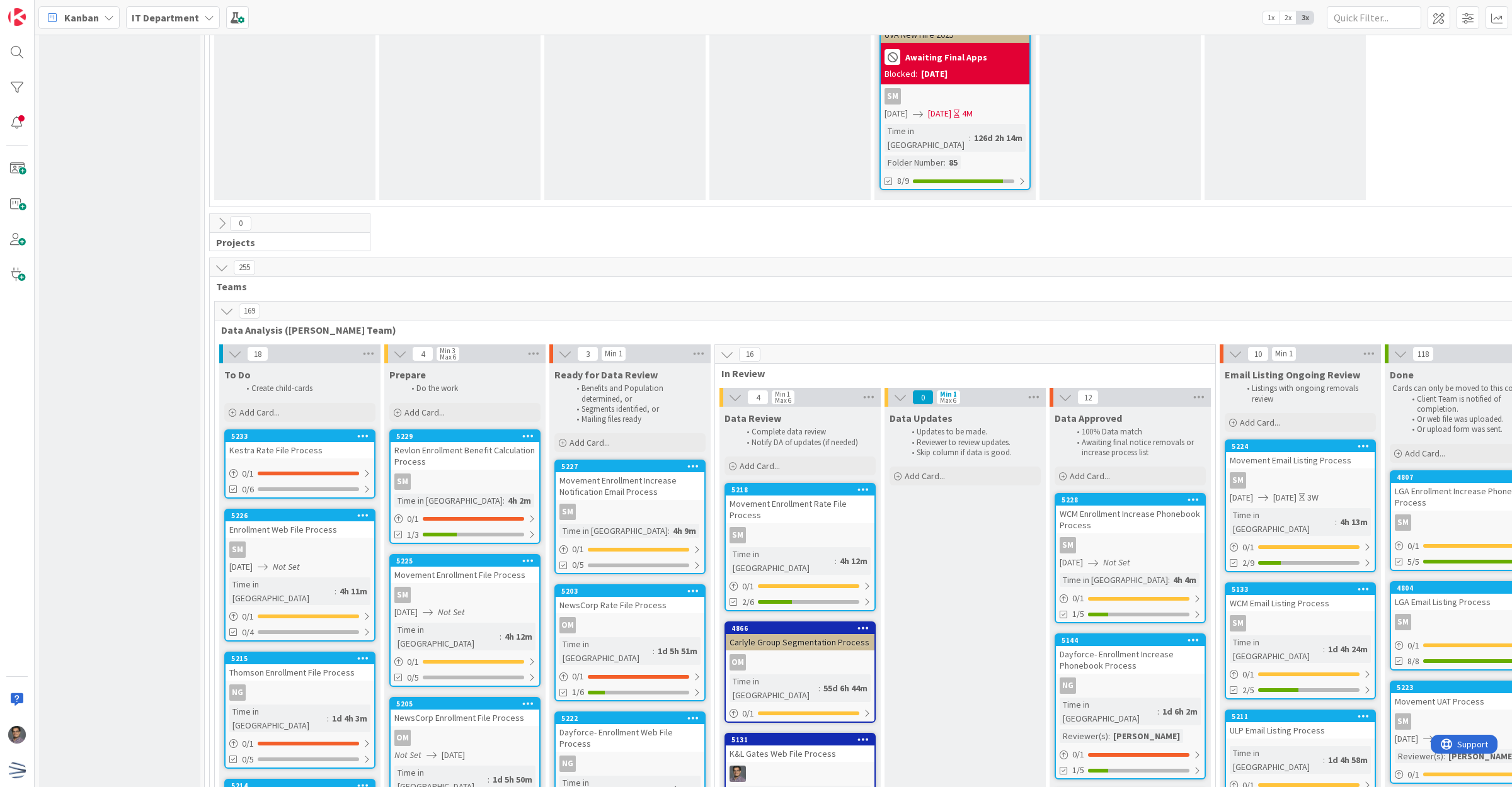
click at [272, 442] on div "Kestra Rate File Process" at bounding box center [300, 450] width 149 height 17
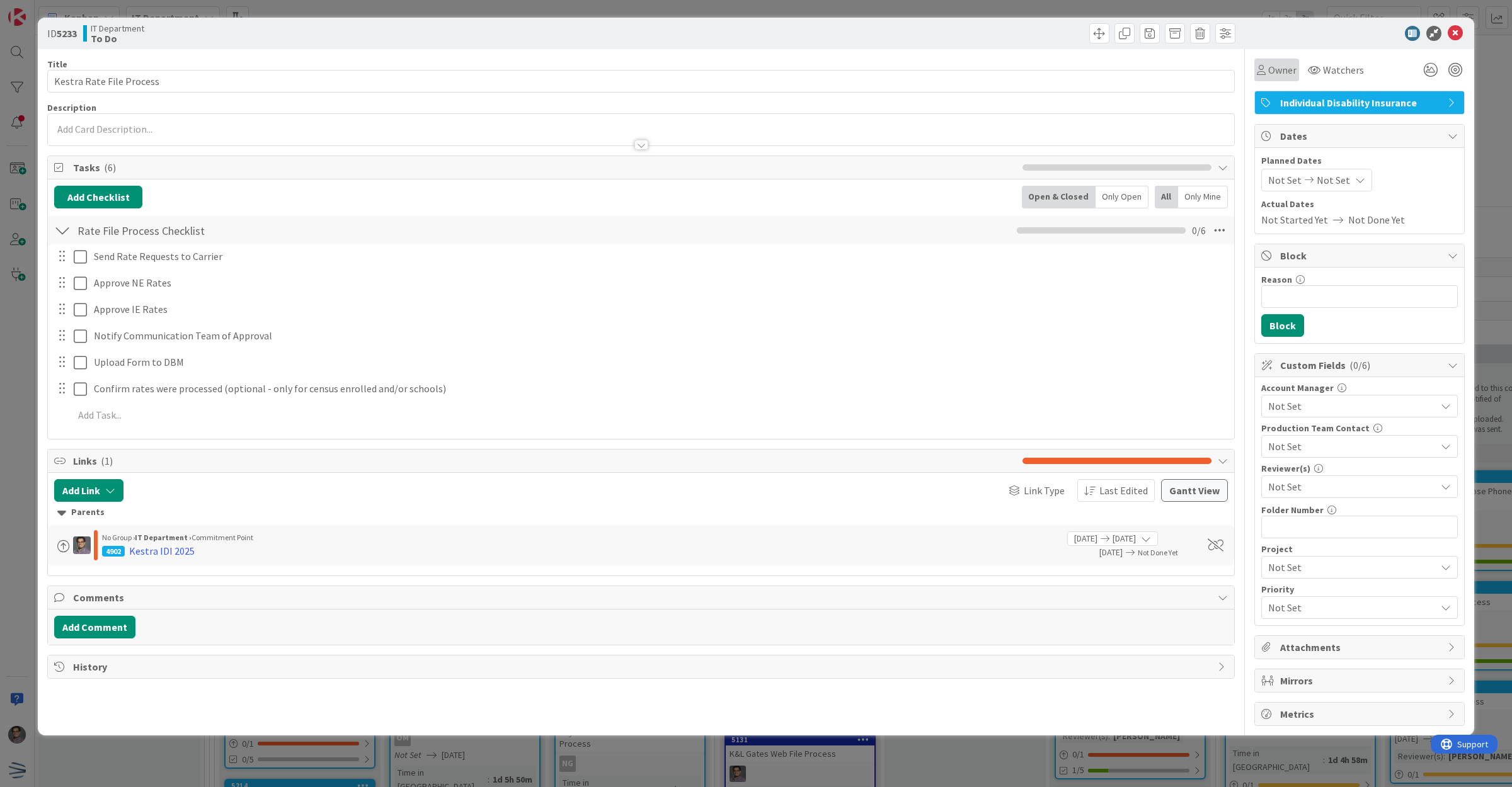
click at [1290, 67] on span "Owner" at bounding box center [1282, 70] width 29 height 15
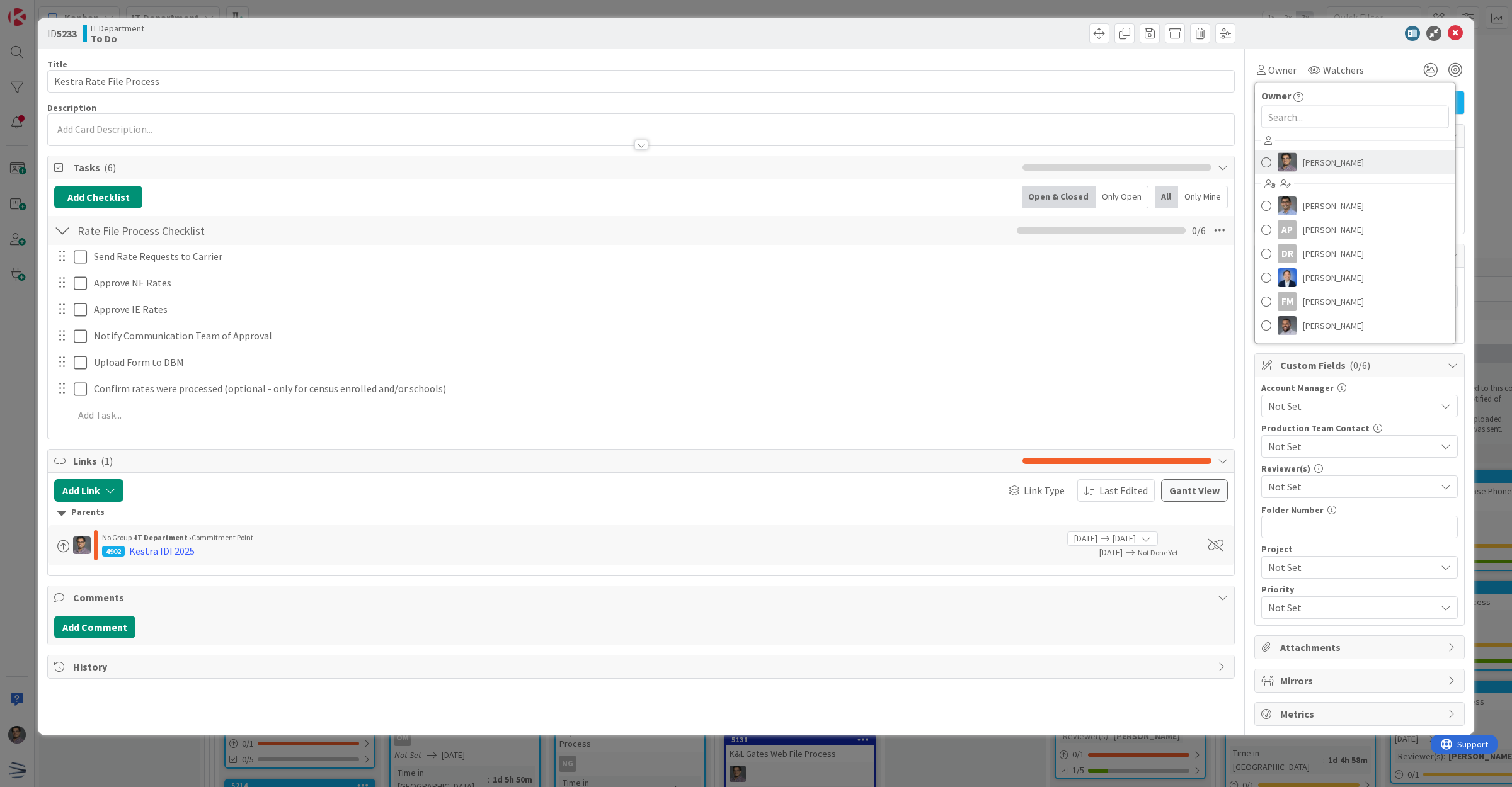
click at [1312, 158] on span "[PERSON_NAME]" at bounding box center [1333, 163] width 61 height 19
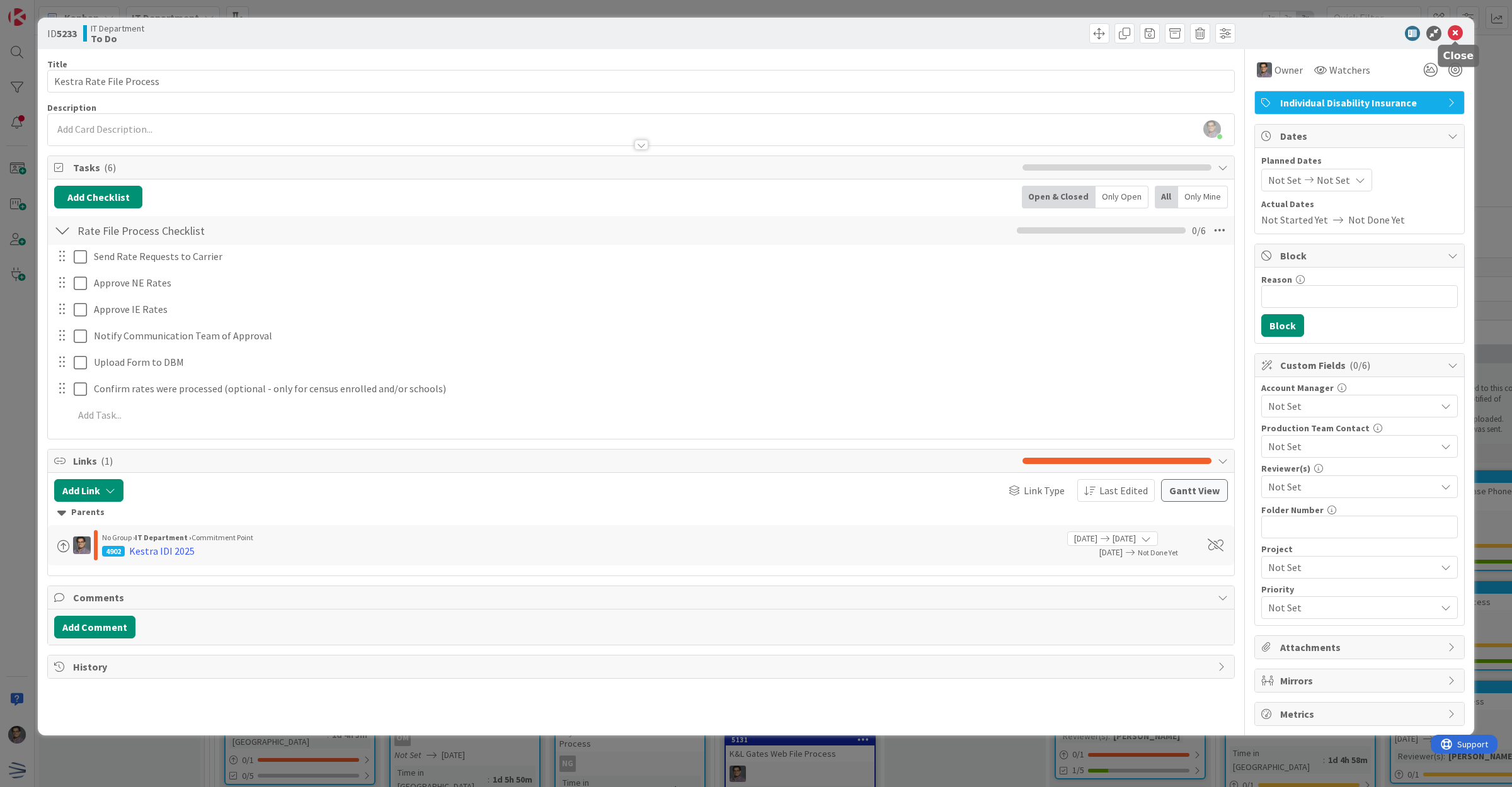
click at [1459, 31] on icon at bounding box center [1455, 34] width 15 height 15
